Goal: Use online tool/utility: Utilize a website feature to perform a specific function

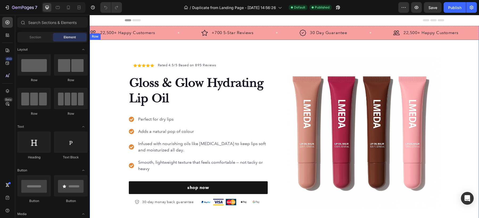
click at [122, 45] on div "Icon Icon Icon Icon Icon Icon List Hoz Rated 4.5/5 Based on 895 Reviews Text bl…" at bounding box center [284, 133] width 389 height 186
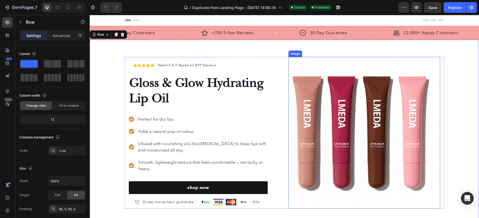
click at [343, 117] on img at bounding box center [364, 133] width 152 height 152
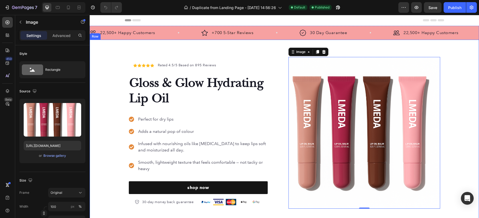
click at [106, 61] on div "Icon Icon Icon Icon Icon Icon List Hoz Rated 4.5/5 Based on 895 Reviews Text bl…" at bounding box center [284, 133] width 389 height 152
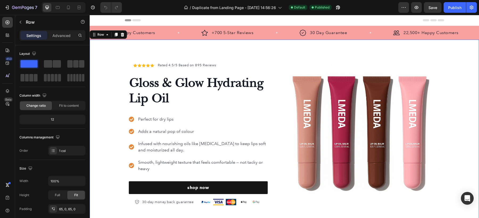
click at [169, 32] on div "Image 22,500+ Happy Customers Text Block Row" at bounding box center [145, 32] width 111 height 7
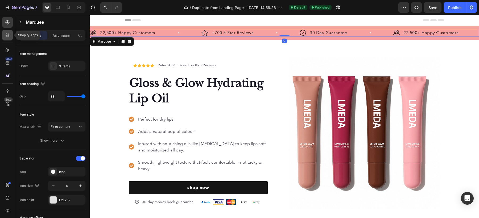
click at [6, 35] on icon at bounding box center [7, 35] width 2 height 2
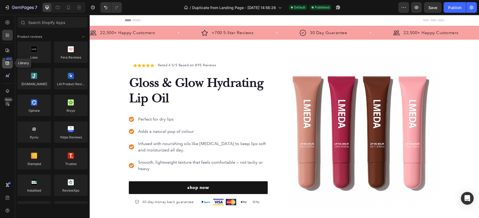
click at [6, 61] on div "450" at bounding box center [9, 59] width 8 height 4
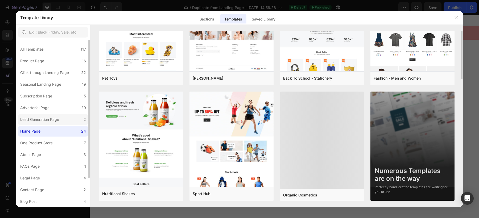
scroll to position [306, 0]
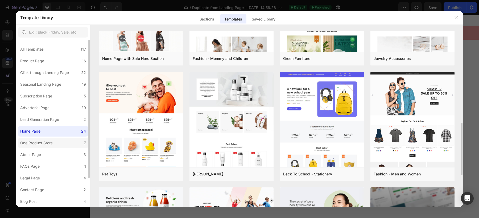
click at [47, 144] on div "One Product Store" at bounding box center [36, 143] width 32 height 6
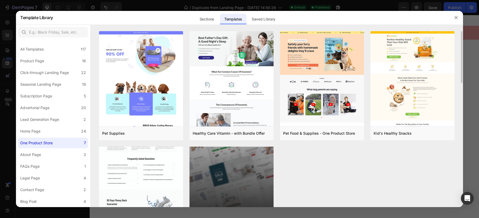
scroll to position [55, 0]
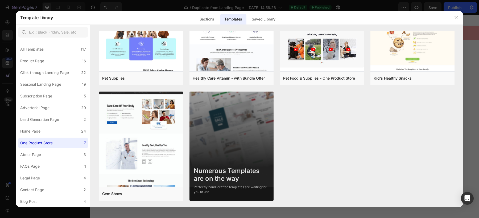
click at [461, 16] on div at bounding box center [456, 18] width 14 height 14
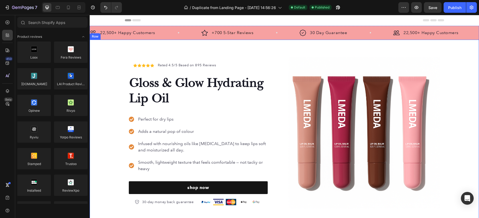
click at [94, 51] on div "Icon Icon Icon Icon Icon Icon List Hoz Rated 4.5/5 Based on 895 Reviews Text bl…" at bounding box center [284, 133] width 389 height 186
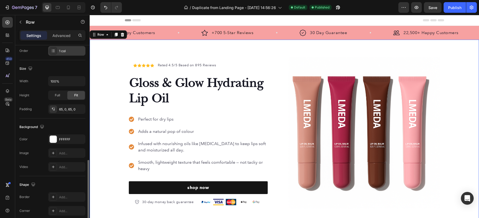
scroll to position [136, 0]
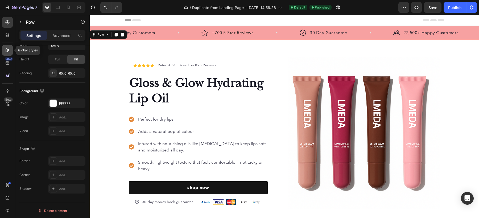
click at [7, 49] on icon at bounding box center [7, 50] width 5 height 5
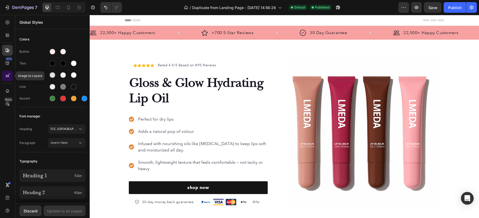
click at [7, 76] on icon at bounding box center [7, 75] width 5 height 5
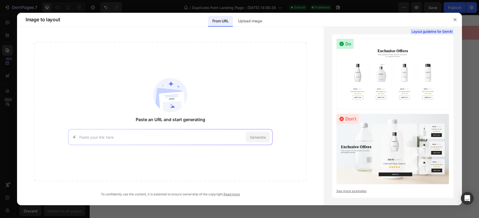
click at [151, 136] on input at bounding box center [161, 137] width 164 height 6
click at [241, 20] on p "Upload image" at bounding box center [250, 21] width 24 height 6
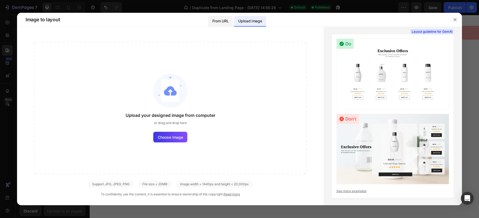
click at [222, 23] on p "From URL" at bounding box center [220, 21] width 16 height 6
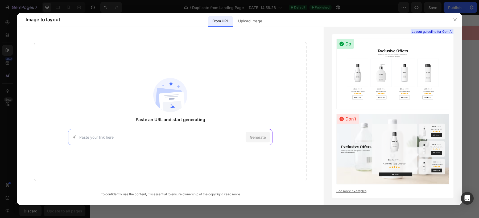
paste input "[URL][DOMAIN_NAME]"
type input "[URL][DOMAIN_NAME]"
click at [256, 135] on span "Generate" at bounding box center [258, 137] width 16 height 6
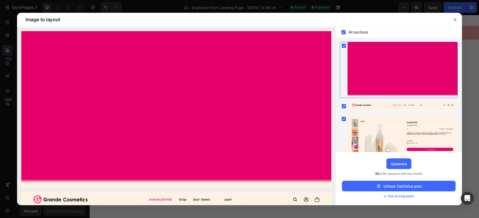
scroll to position [32, 0]
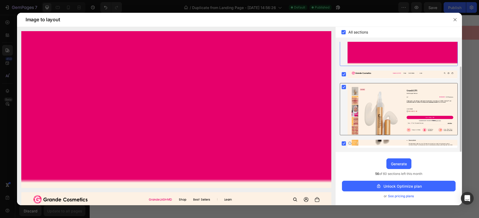
click at [361, 96] on div at bounding box center [402, 109] width 110 height 52
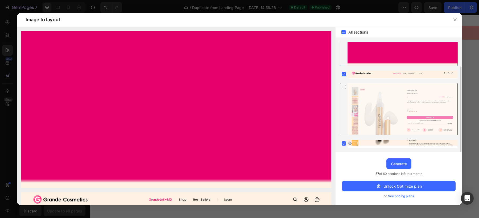
click at [361, 96] on div at bounding box center [402, 109] width 110 height 52
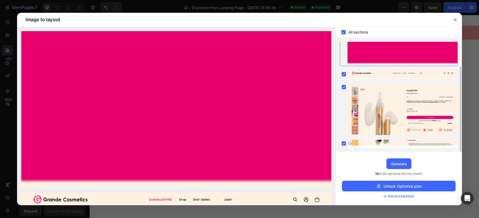
scroll to position [0, 0]
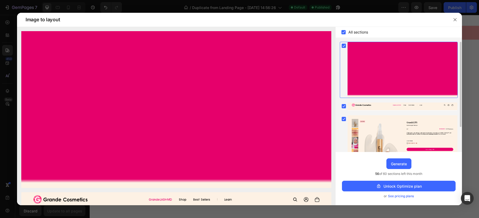
click at [347, 67] on div at bounding box center [399, 70] width 118 height 56
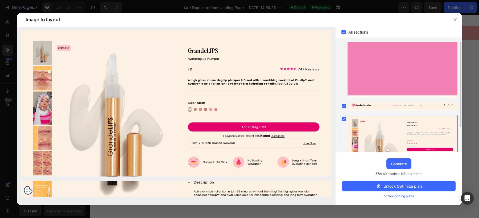
scroll to position [32, 0]
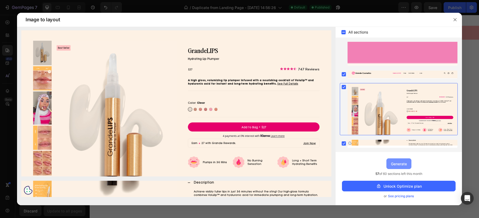
click at [389, 164] on button "Generate" at bounding box center [398, 163] width 25 height 11
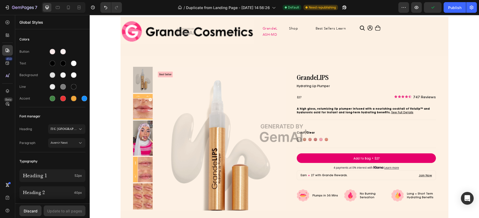
scroll to position [1201, 0]
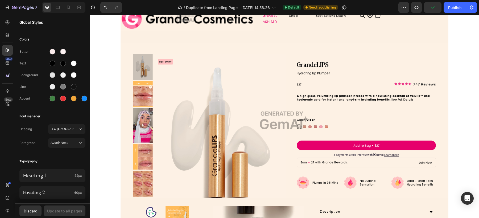
click at [305, 127] on img at bounding box center [284, 120] width 328 height 155
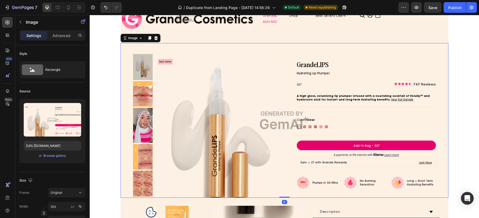
click at [282, 124] on img at bounding box center [284, 120] width 328 height 155
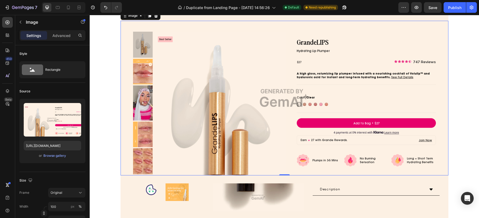
scroll to position [1234, 0]
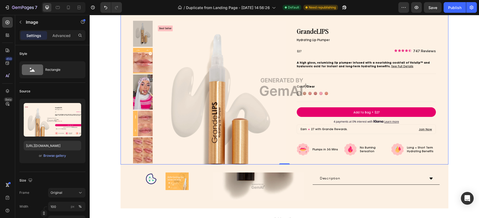
click at [306, 100] on img at bounding box center [284, 87] width 328 height 155
click at [306, 92] on img at bounding box center [284, 87] width 328 height 155
click at [313, 110] on img at bounding box center [284, 87] width 328 height 155
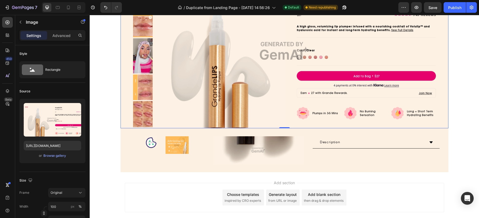
scroll to position [1301, 0]
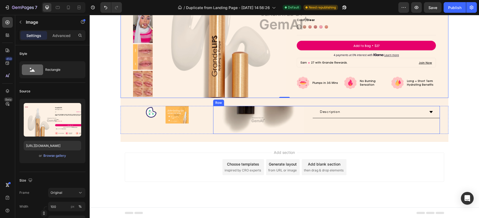
click at [312, 119] on div "Description Accordion" at bounding box center [375, 120] width 127 height 28
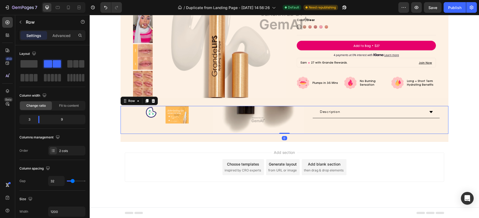
click at [190, 120] on div "Image Image Row" at bounding box center [167, 120] width 76 height 28
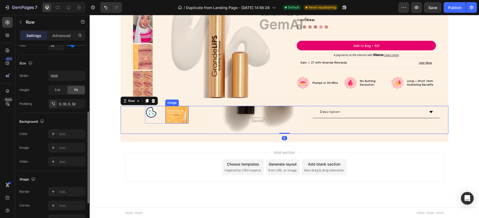
click at [180, 116] on img at bounding box center [176, 115] width 23 height 18
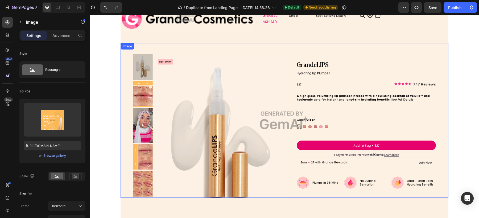
scroll to position [1134, 0]
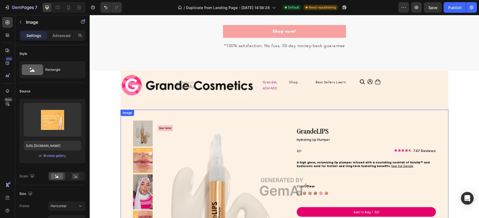
click at [160, 125] on img at bounding box center [284, 187] width 328 height 155
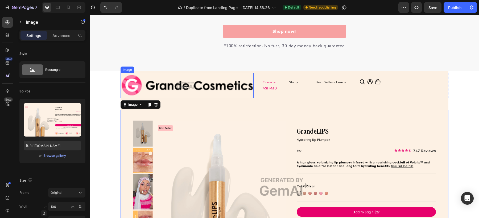
click at [164, 89] on img at bounding box center [186, 85] width 133 height 25
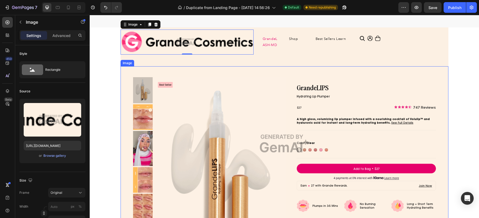
scroll to position [1201, 0]
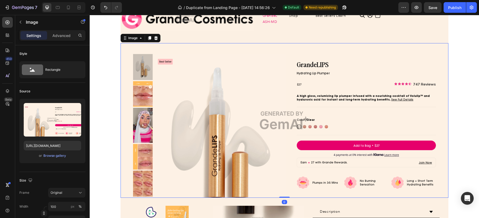
click at [302, 71] on img at bounding box center [284, 120] width 328 height 155
click at [306, 86] on img at bounding box center [284, 120] width 328 height 155
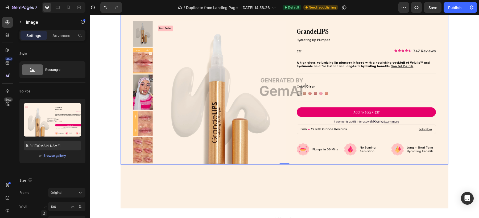
scroll to position [1134, 0]
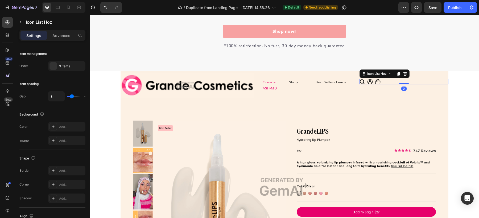
click at [383, 82] on div "Icon Icon Icon" at bounding box center [403, 82] width 89 height 6
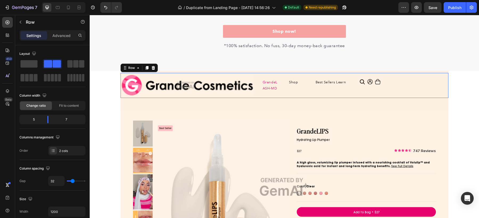
click at [419, 74] on div "GrandeLASH-MD Text Block Shop Text Block Best Sellers Learn Text Block Row Icon…" at bounding box center [355, 85] width 186 height 25
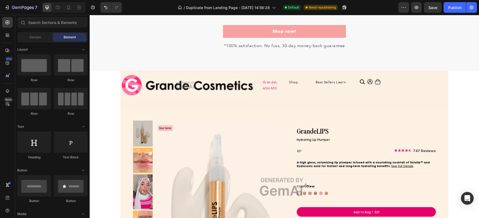
drag, startPoint x: 102, startPoint y: 82, endPoint x: 197, endPoint y: 159, distance: 122.1
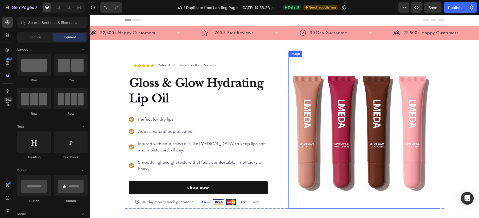
scroll to position [33, 0]
